Goal: Navigation & Orientation: Find specific page/section

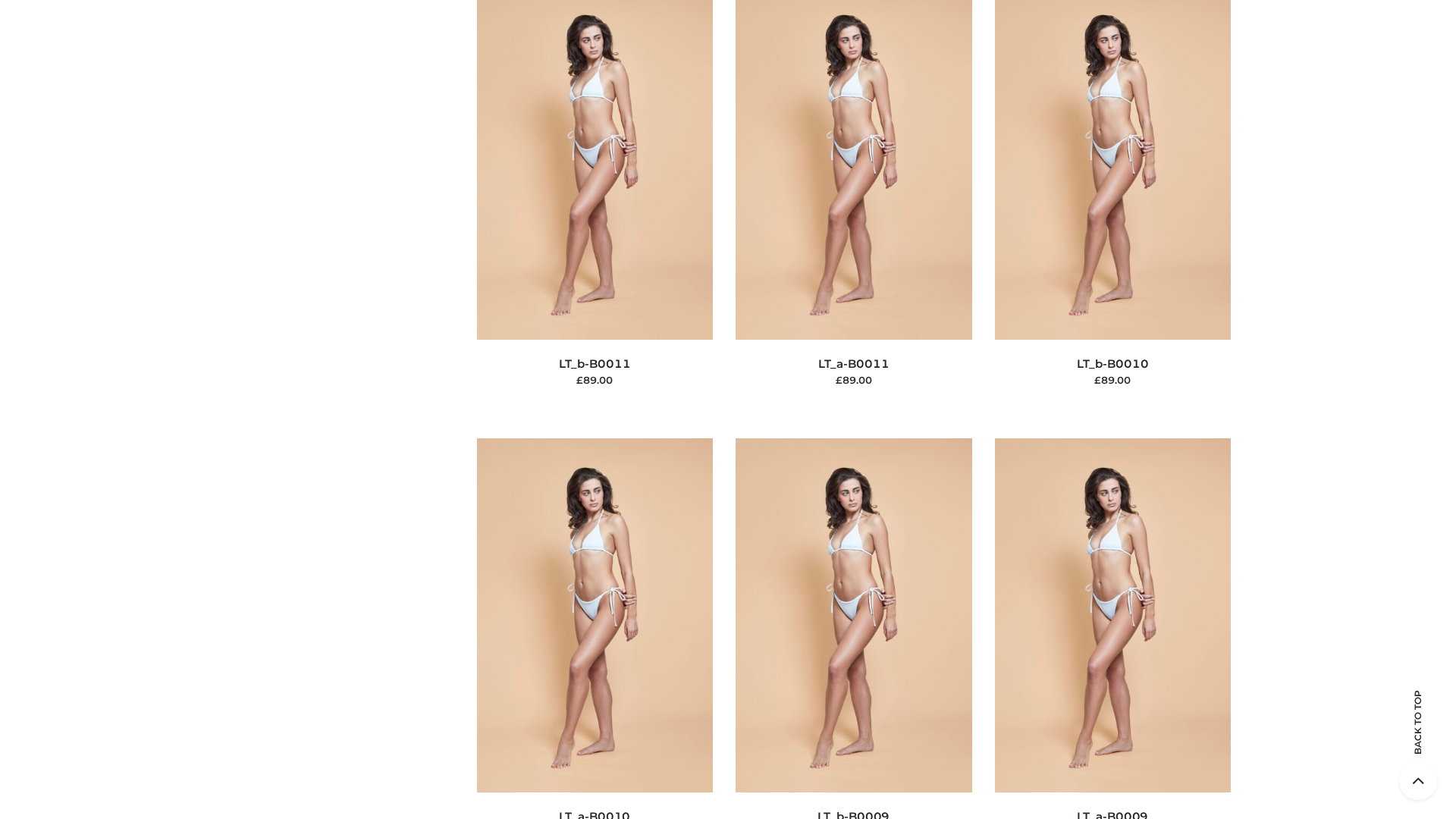
scroll to position [6810, 0]
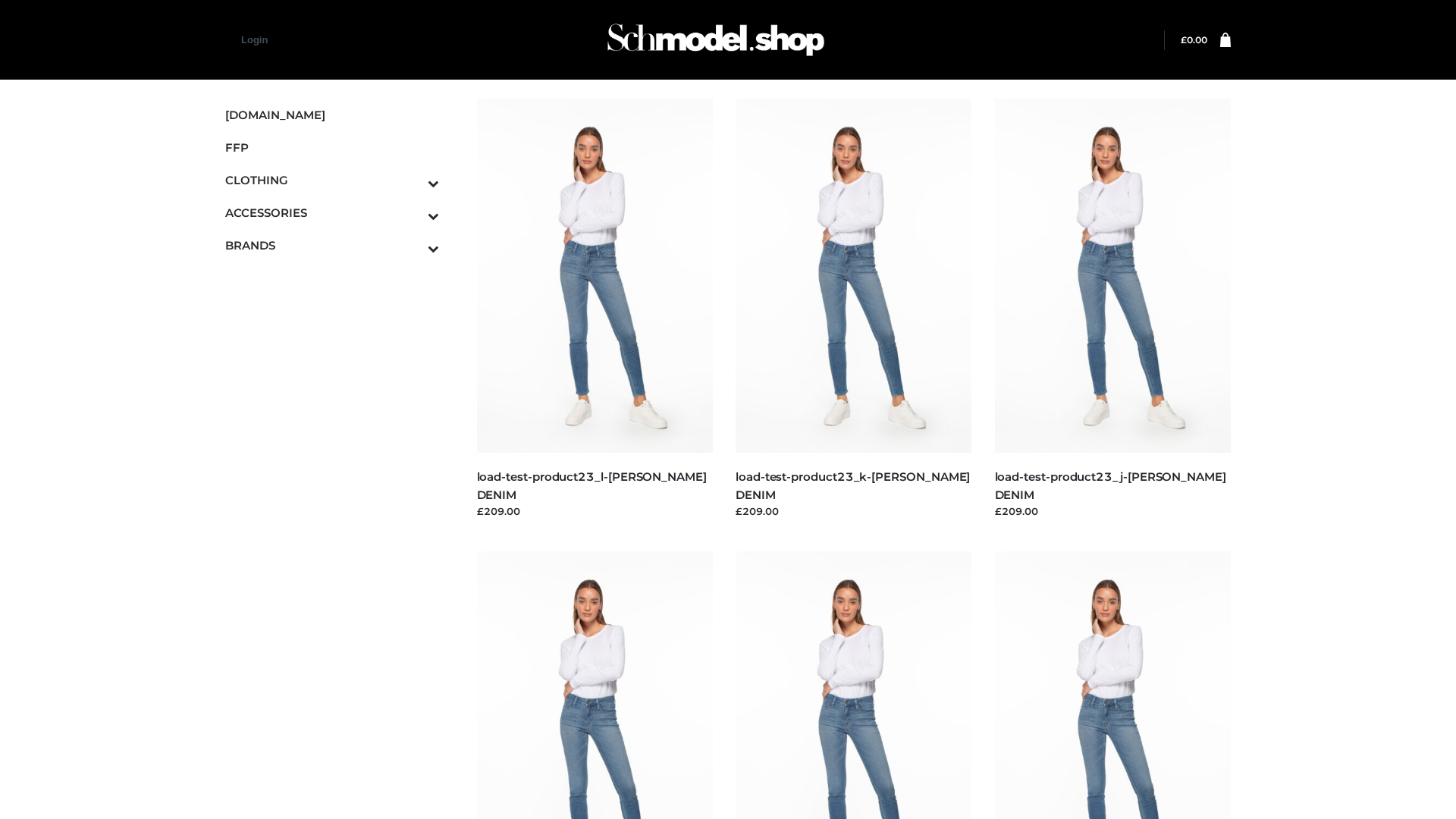
scroll to position [1330, 0]
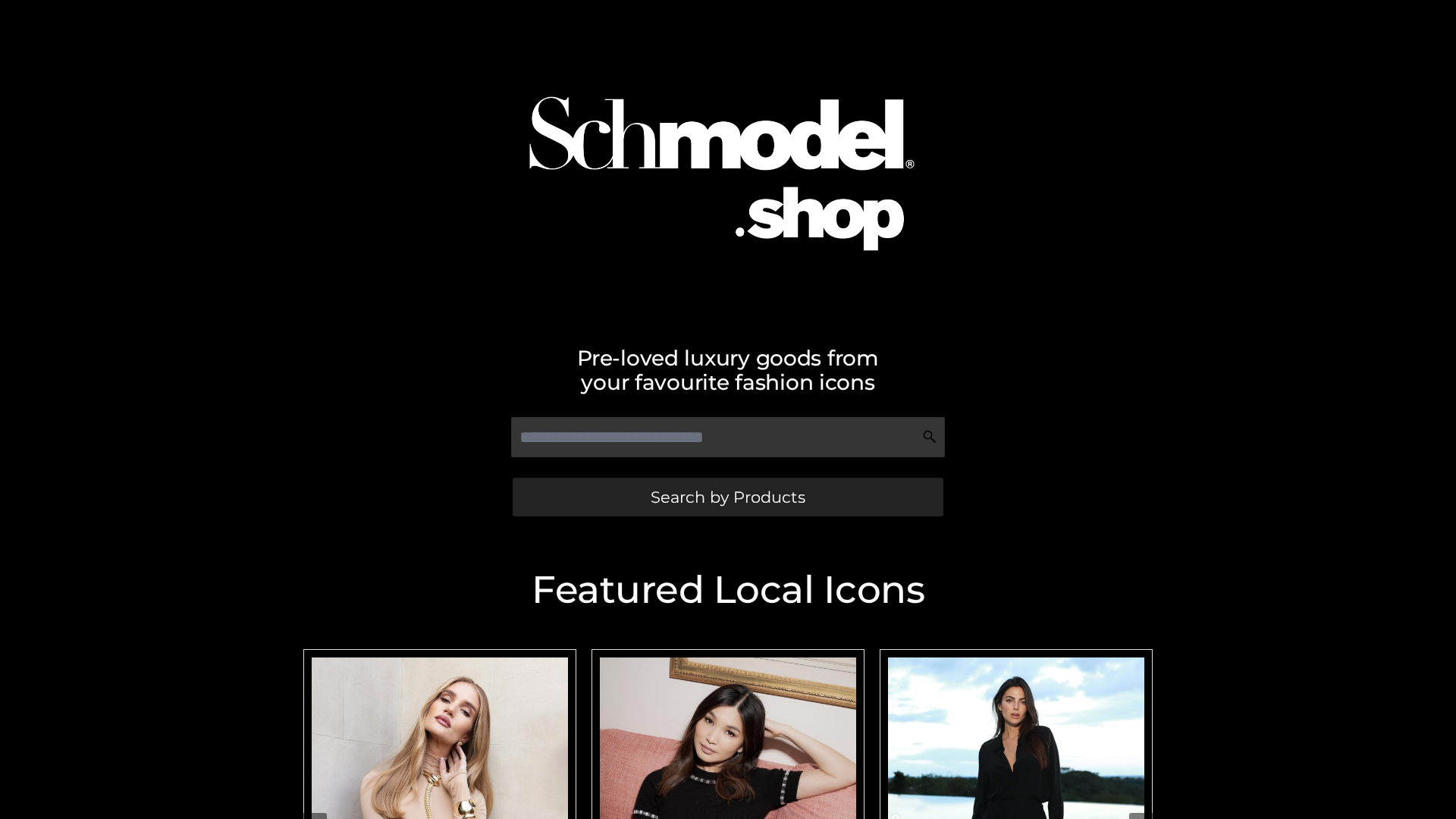
click at [728, 497] on span "Search by Products" at bounding box center [728, 497] width 155 height 16
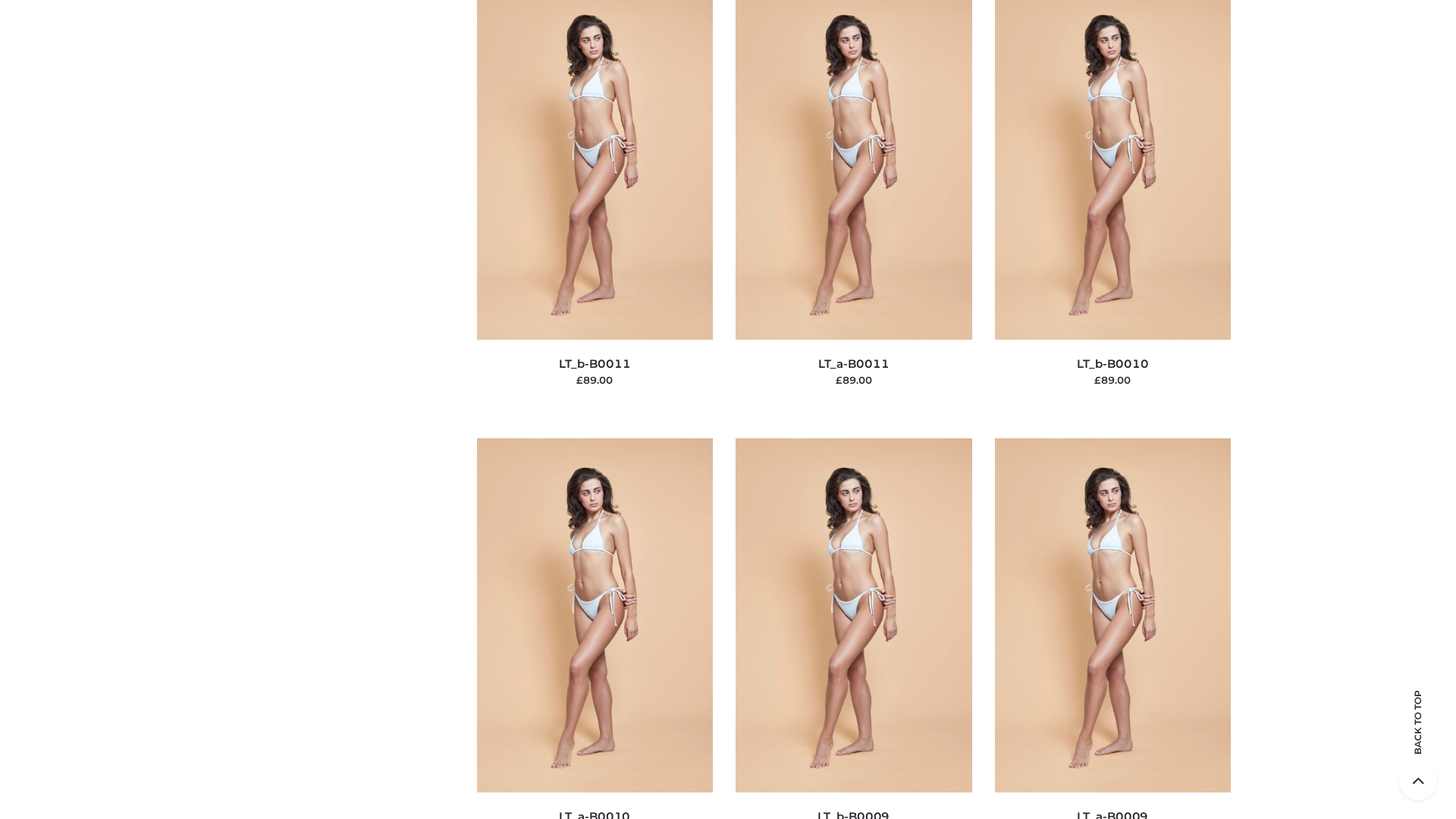
scroll to position [6810, 0]
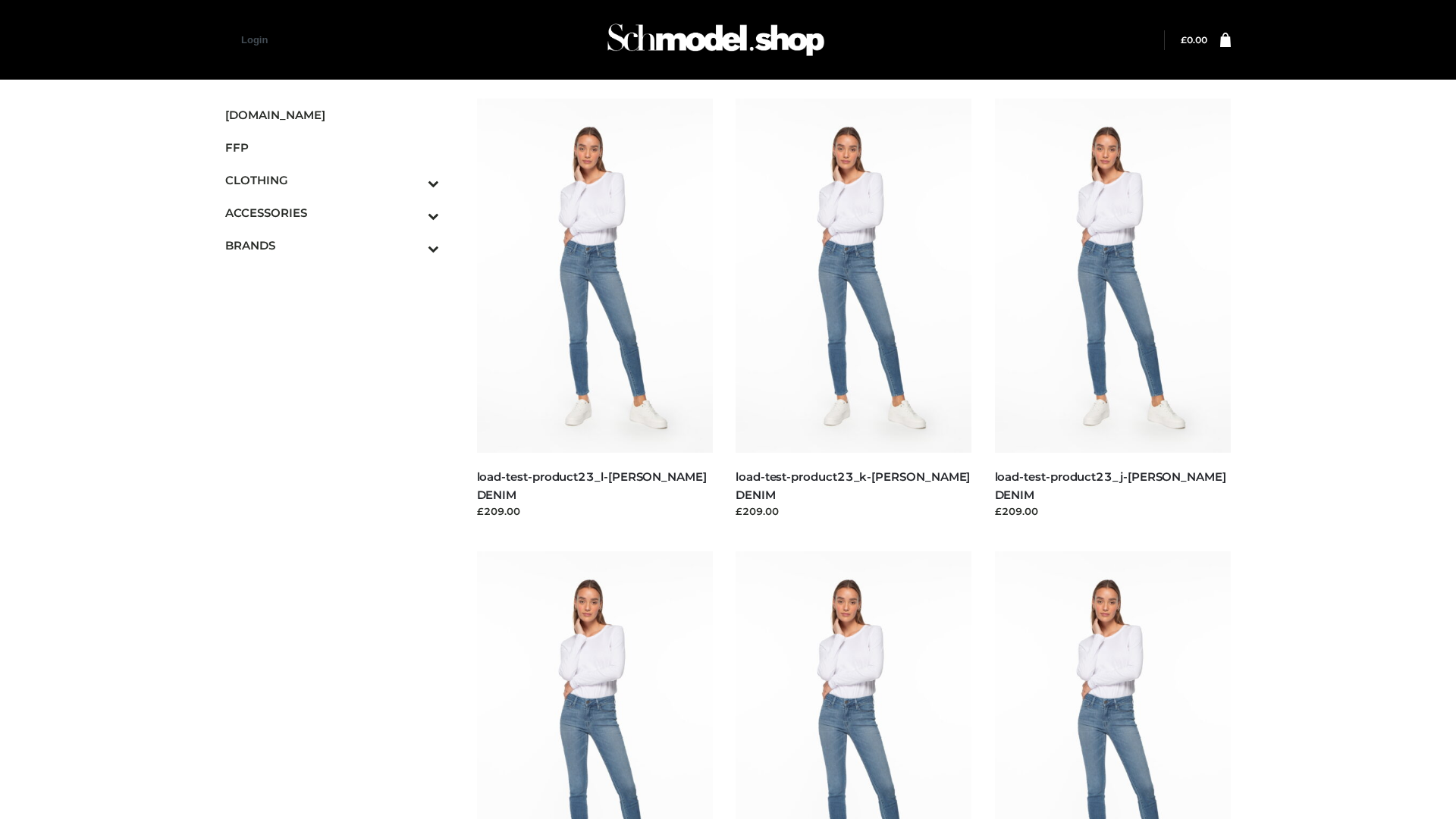
scroll to position [1330, 0]
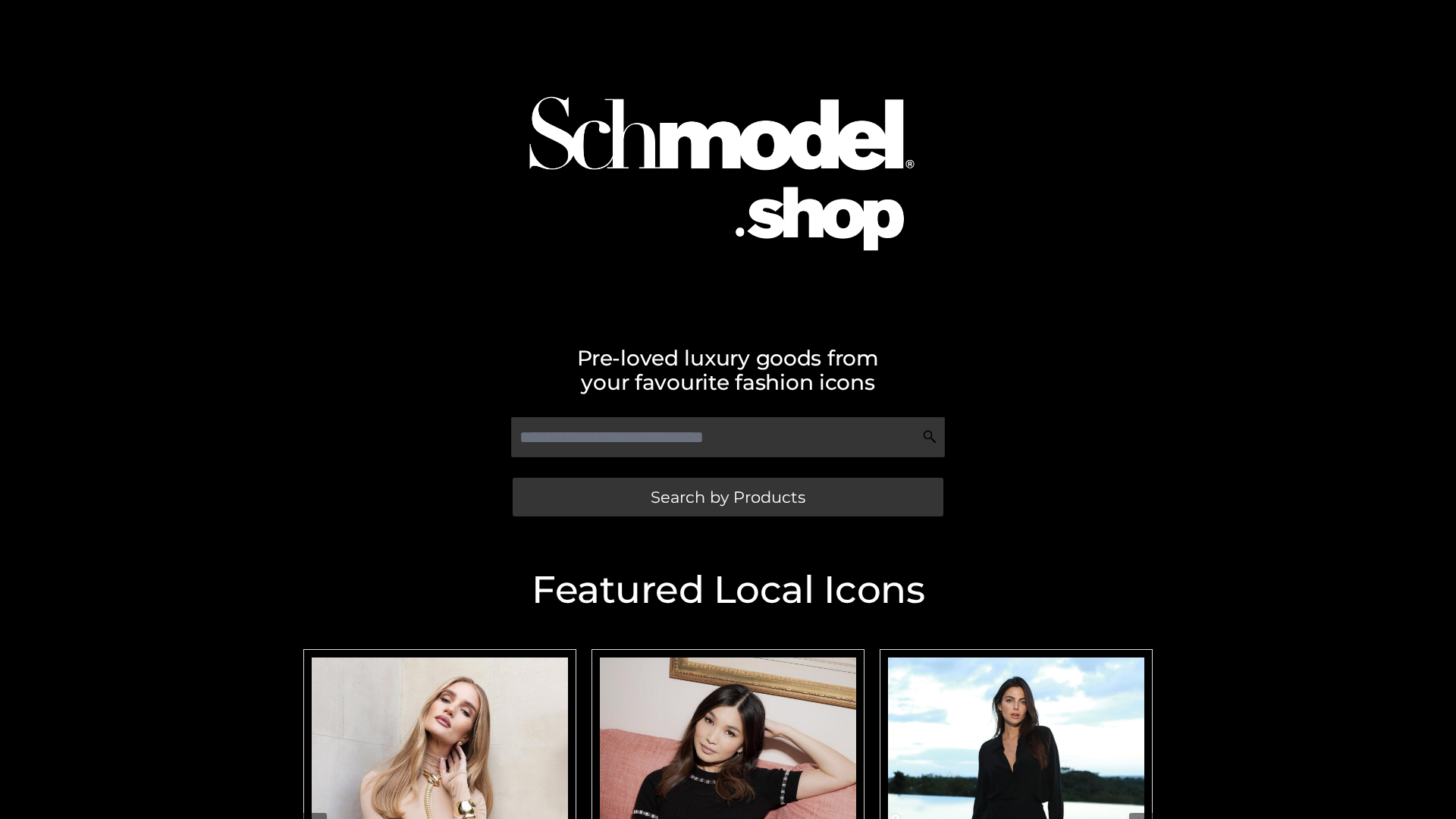
click at [728, 497] on span "Search by Products" at bounding box center [728, 497] width 155 height 16
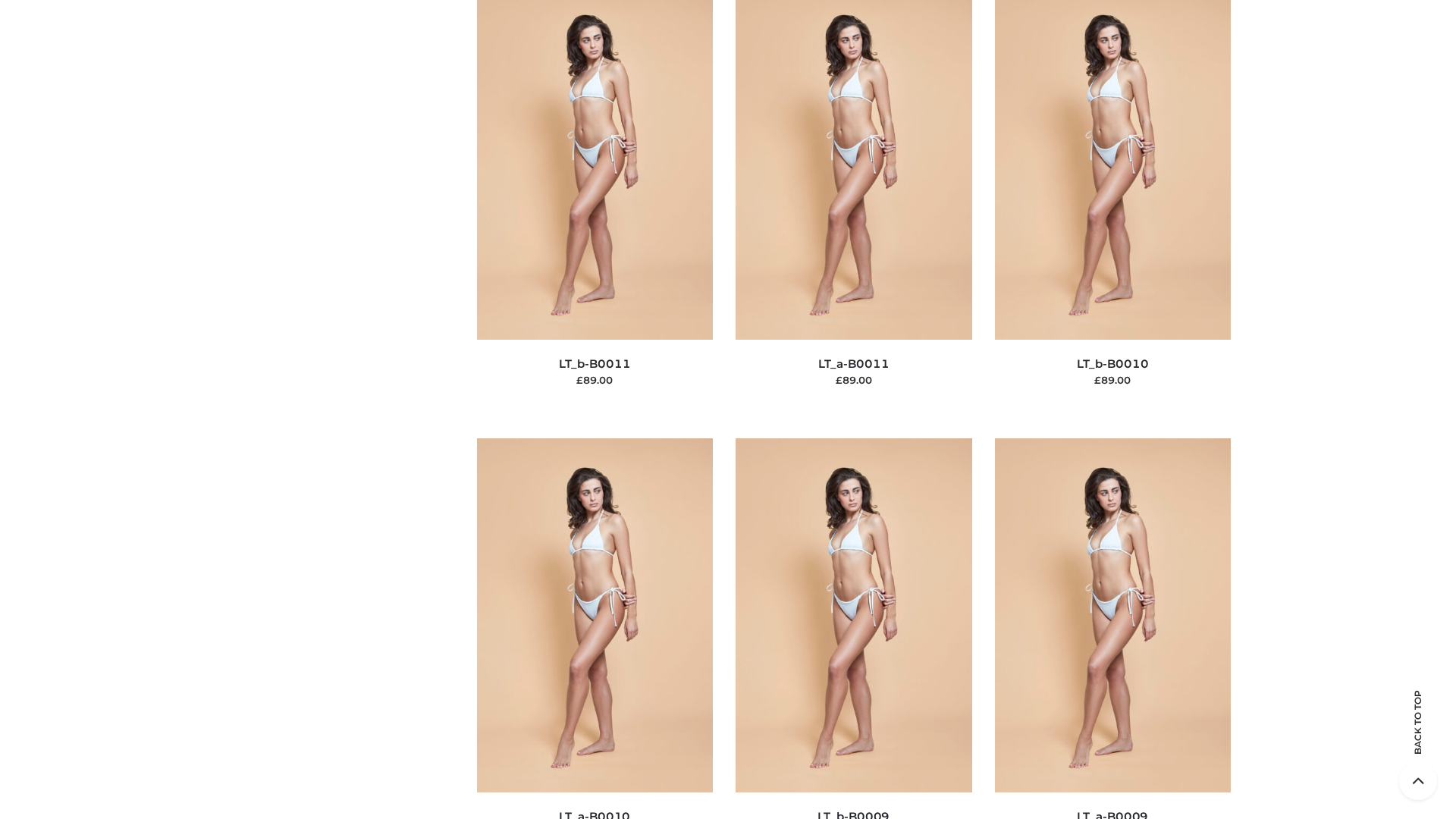
scroll to position [6810, 0]
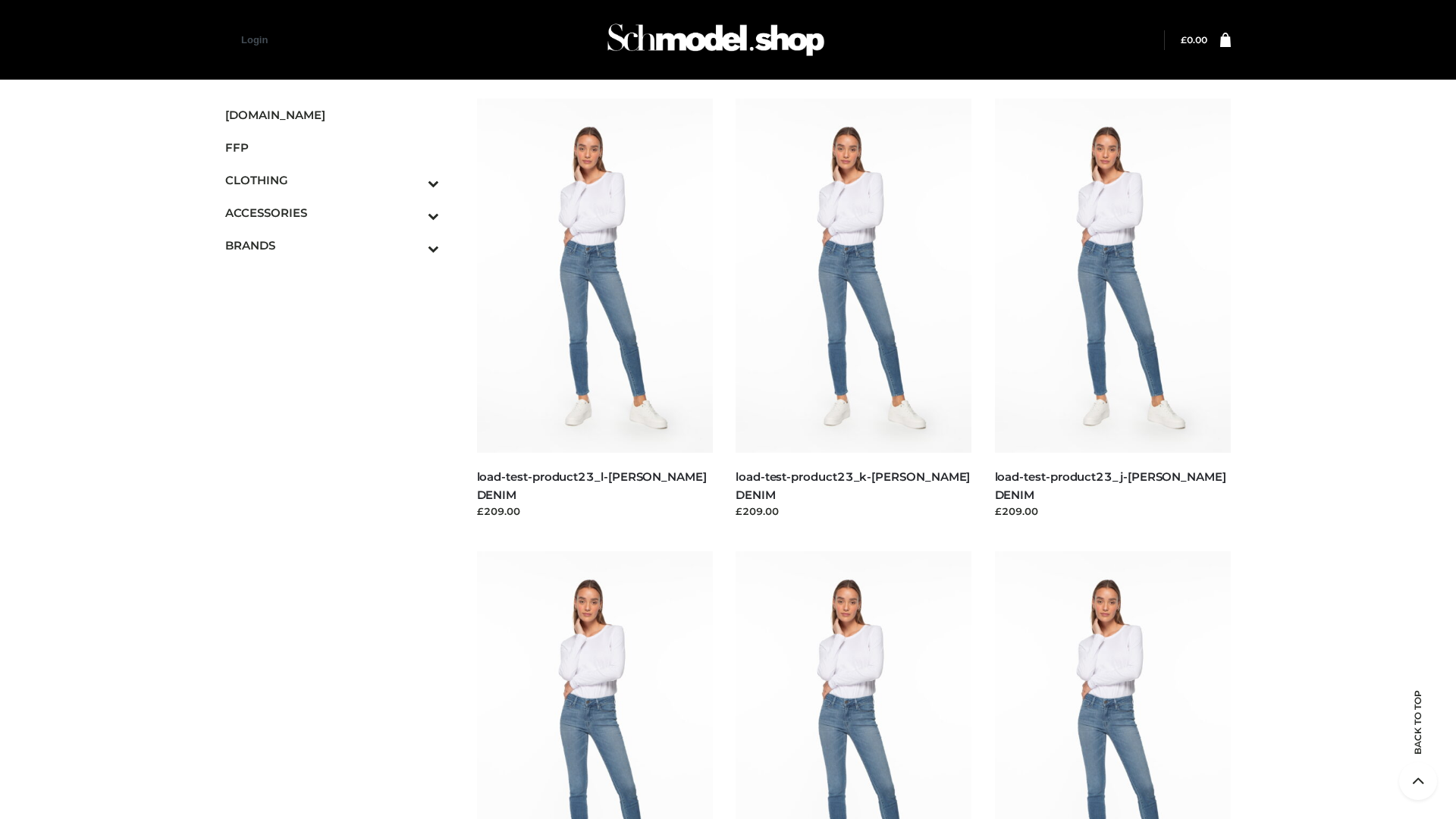
scroll to position [1330, 0]
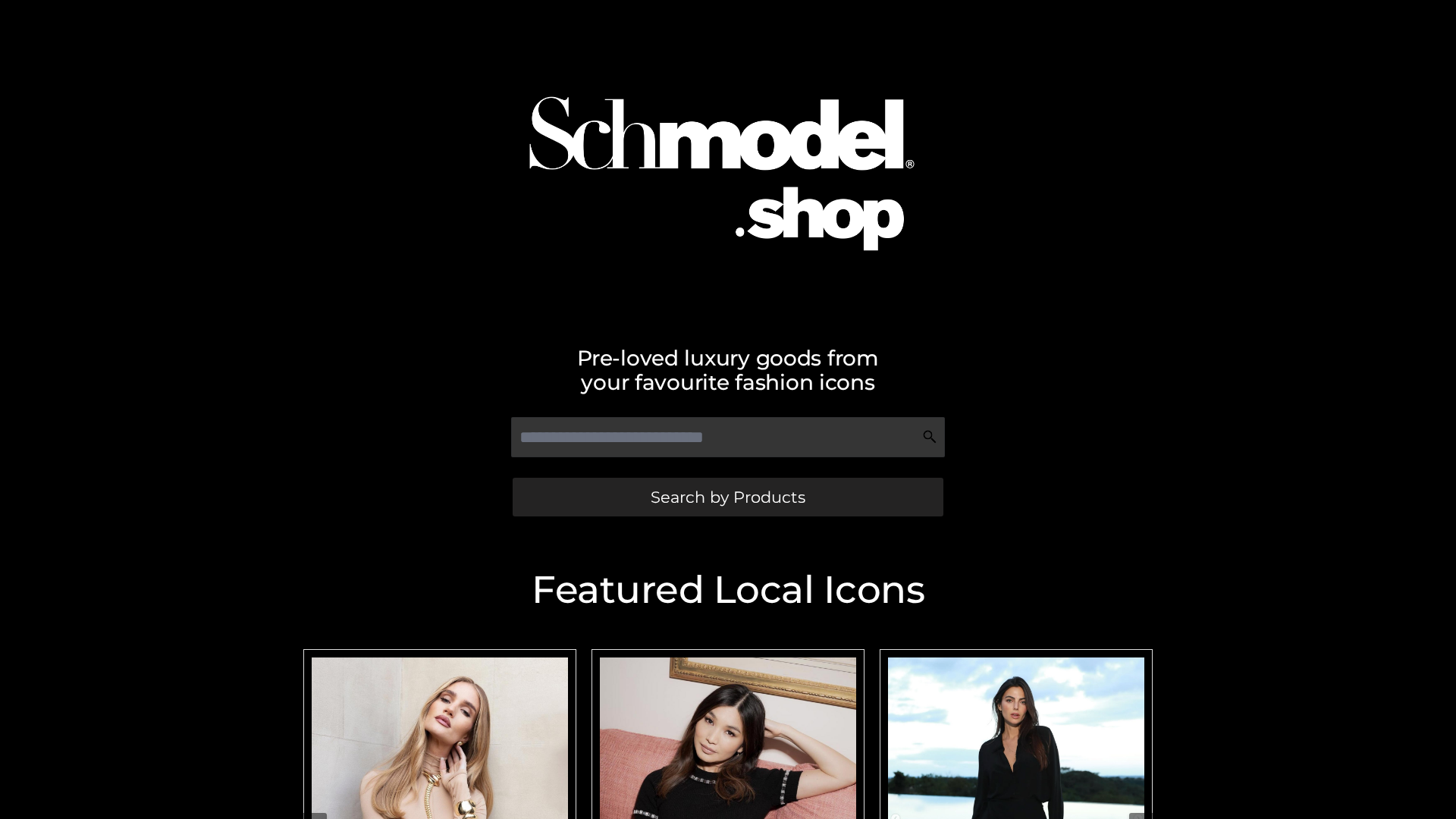
click at [728, 497] on span "Search by Products" at bounding box center [728, 497] width 155 height 16
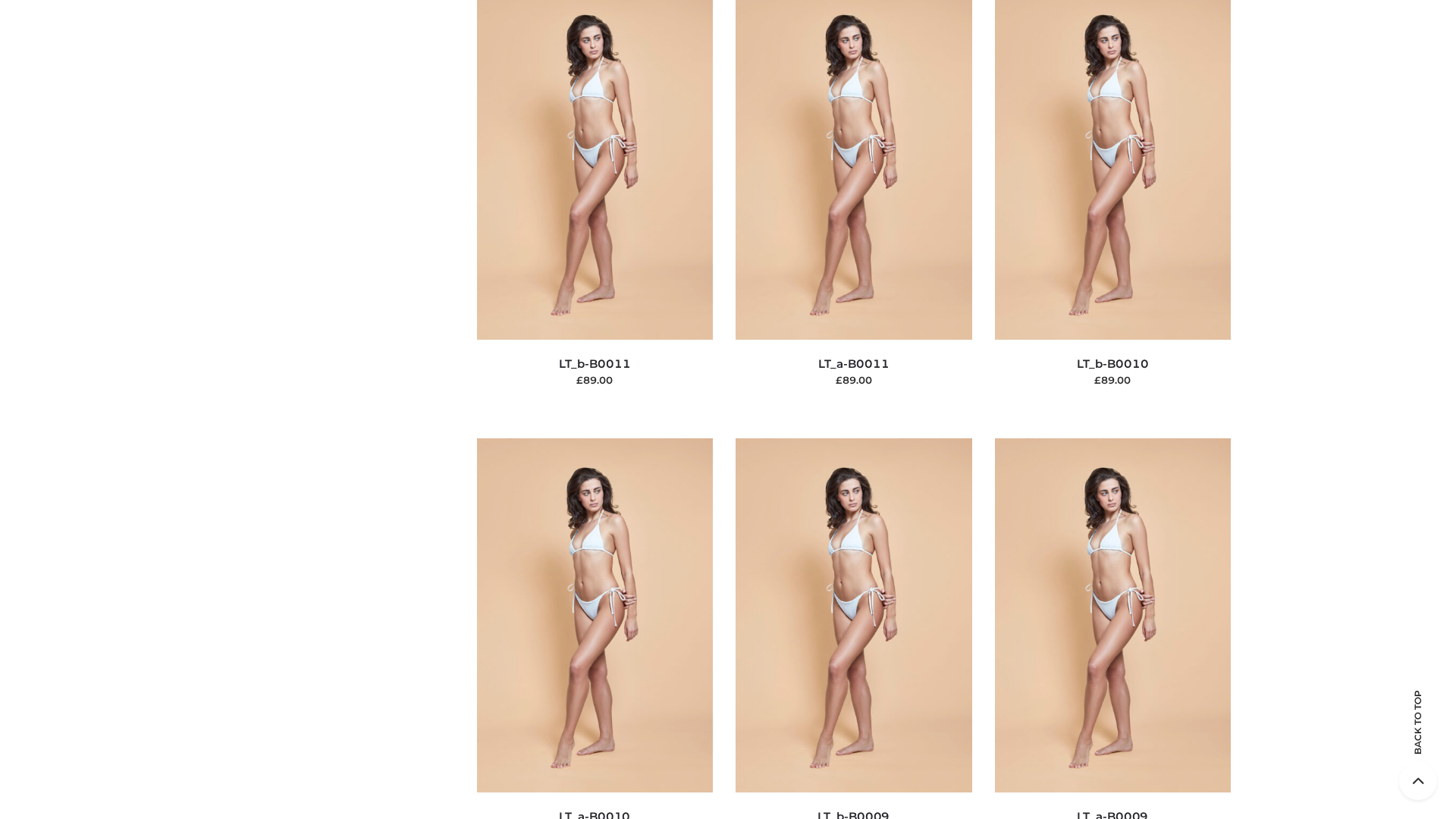
scroll to position [6810, 0]
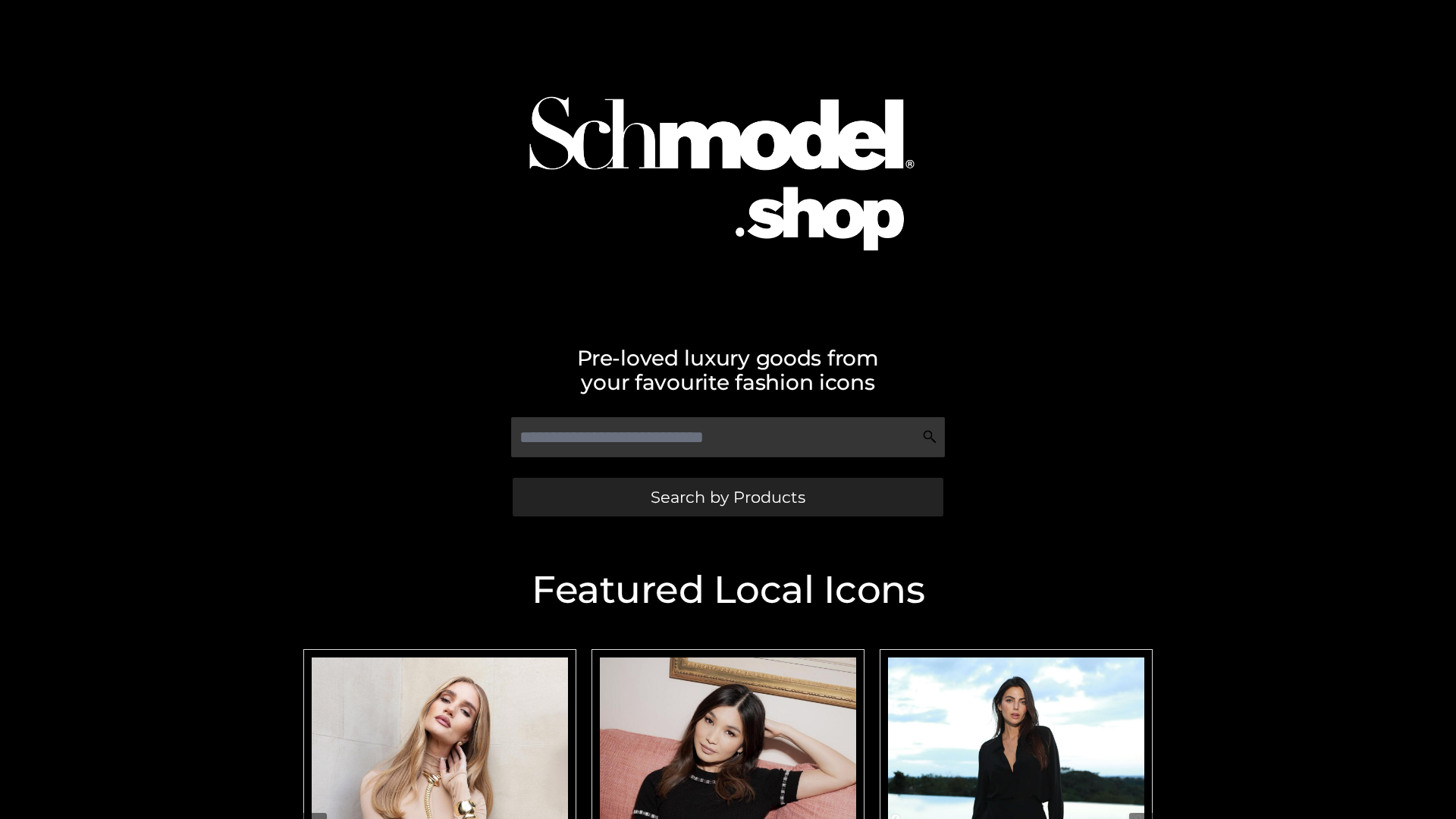
click at [728, 497] on span "Search by Products" at bounding box center [728, 497] width 155 height 16
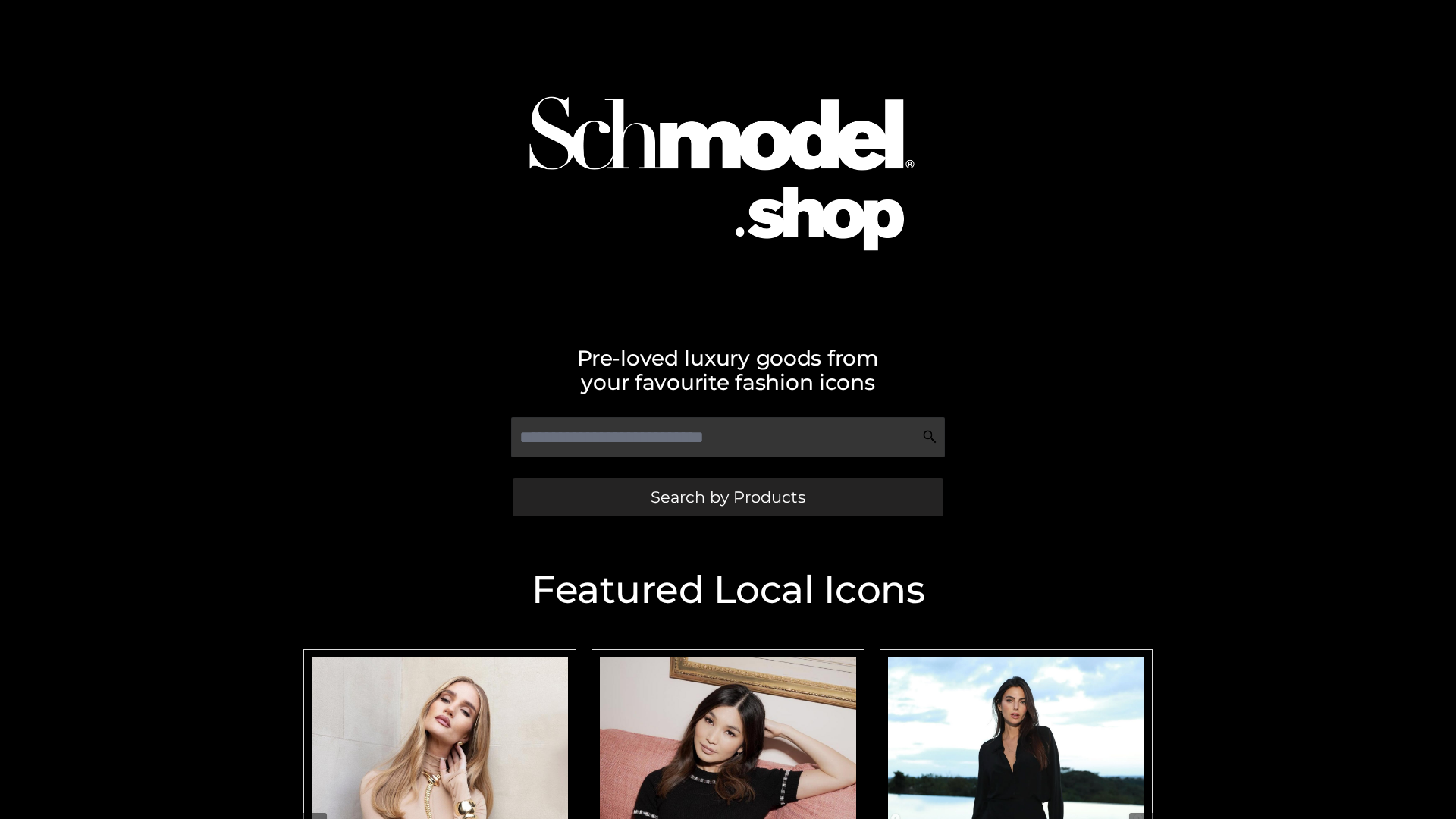
click at [728, 497] on span "Search by Products" at bounding box center [728, 497] width 155 height 16
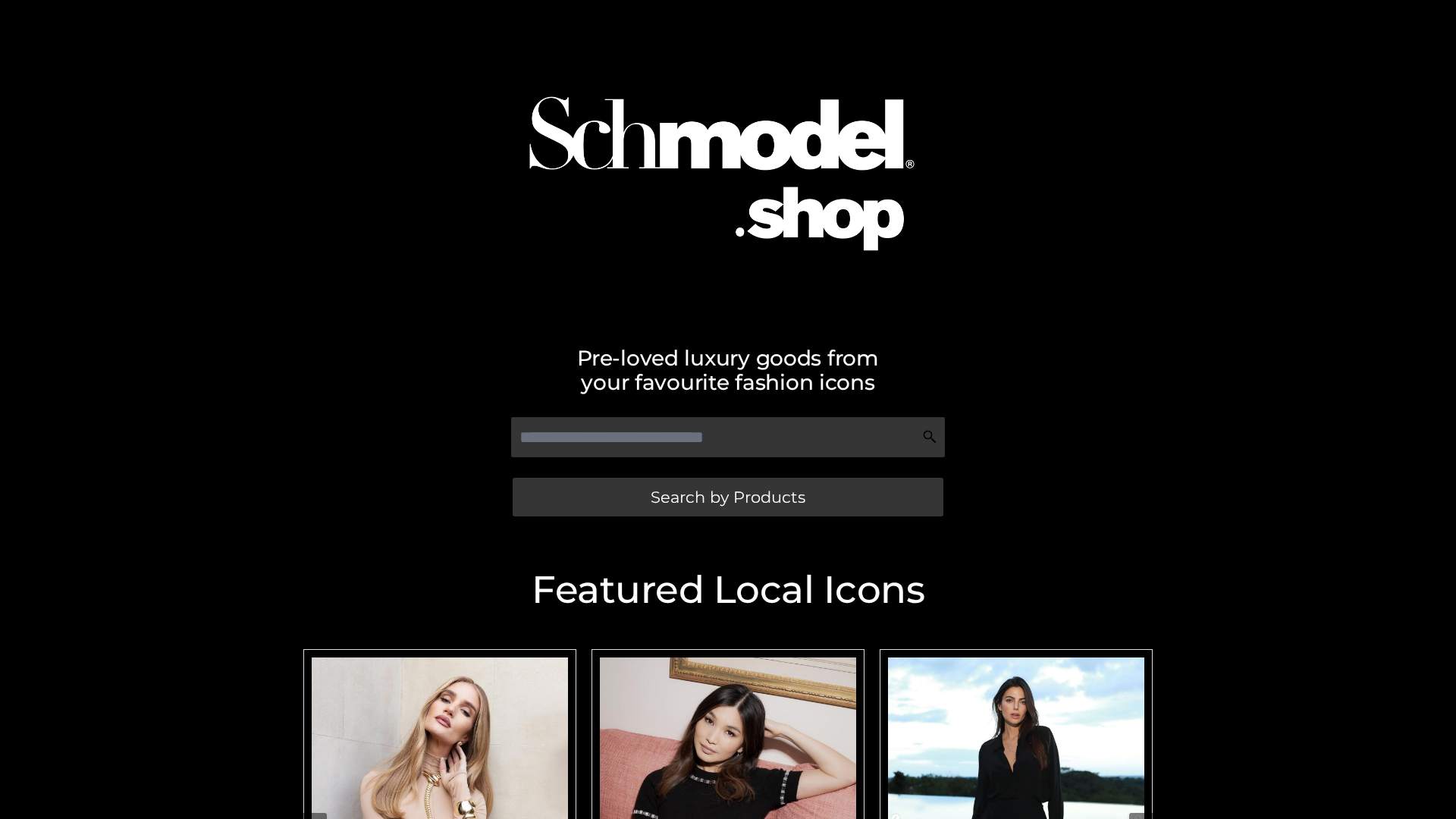
click at [728, 497] on span "Search by Products" at bounding box center [728, 497] width 155 height 16
